Goal: Find contact information: Find contact information

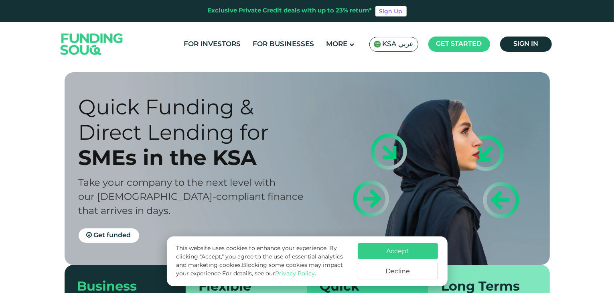
click at [367, 248] on button "Accept" at bounding box center [398, 251] width 80 height 16
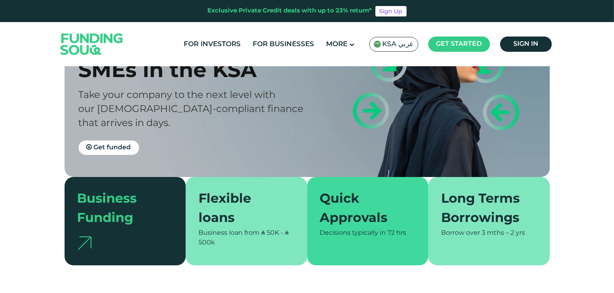
scroll to position [120, 0]
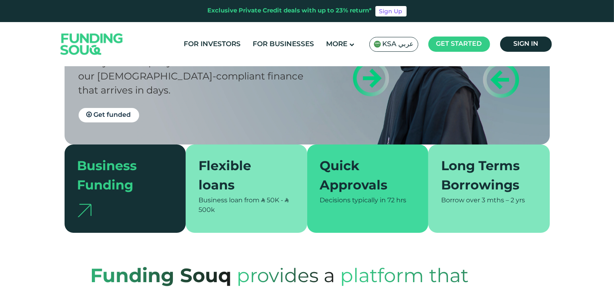
click at [225, 183] on div "Flexible loans" at bounding box center [242, 176] width 86 height 39
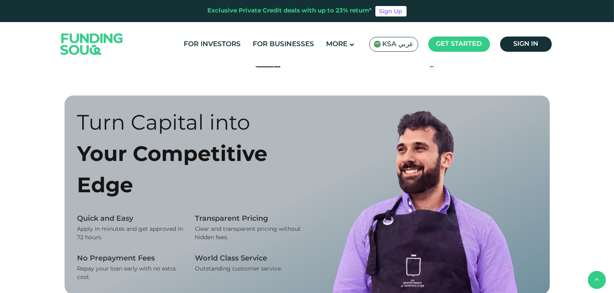
scroll to position [481, 0]
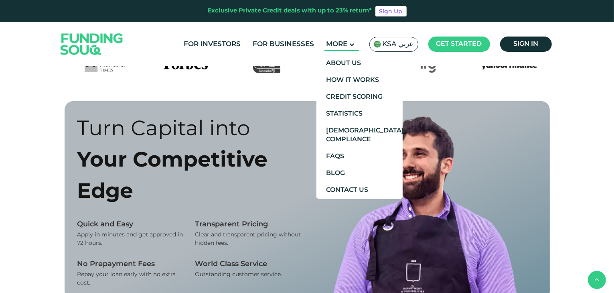
click at [351, 46] on main "More" at bounding box center [342, 44] width 35 height 13
click at [362, 190] on link "Contact Us" at bounding box center [360, 190] width 86 height 17
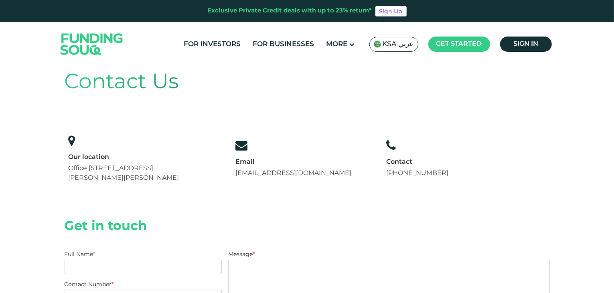
scroll to position [80, 0]
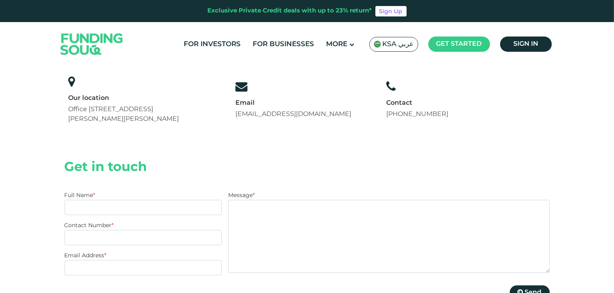
drag, startPoint x: 451, startPoint y: 117, endPoint x: 392, endPoint y: 116, distance: 59.8
click at [392, 116] on div "Contact +966 8001240366" at bounding box center [417, 99] width 70 height 47
copy link "+966 8001240366"
